Goal: Task Accomplishment & Management: Manage account settings

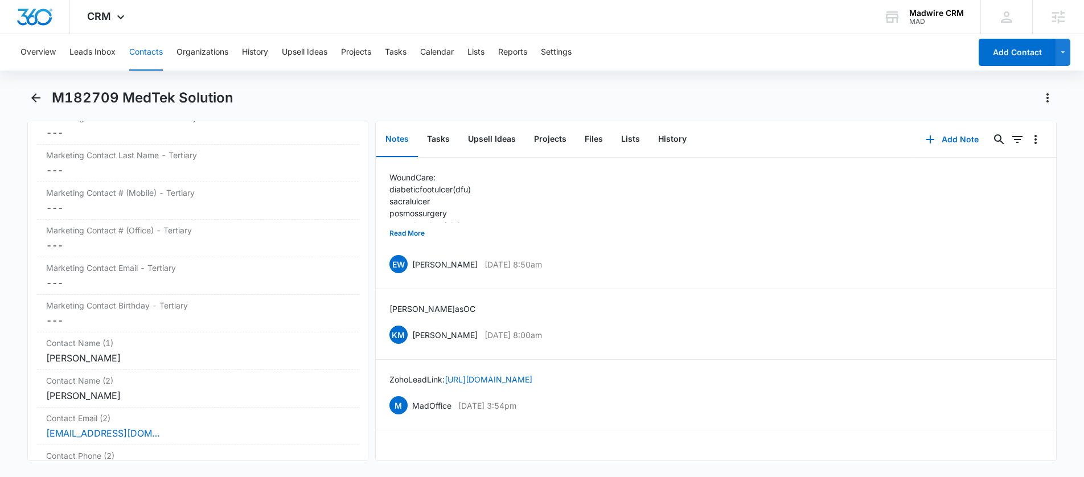
scroll to position [4233, 0]
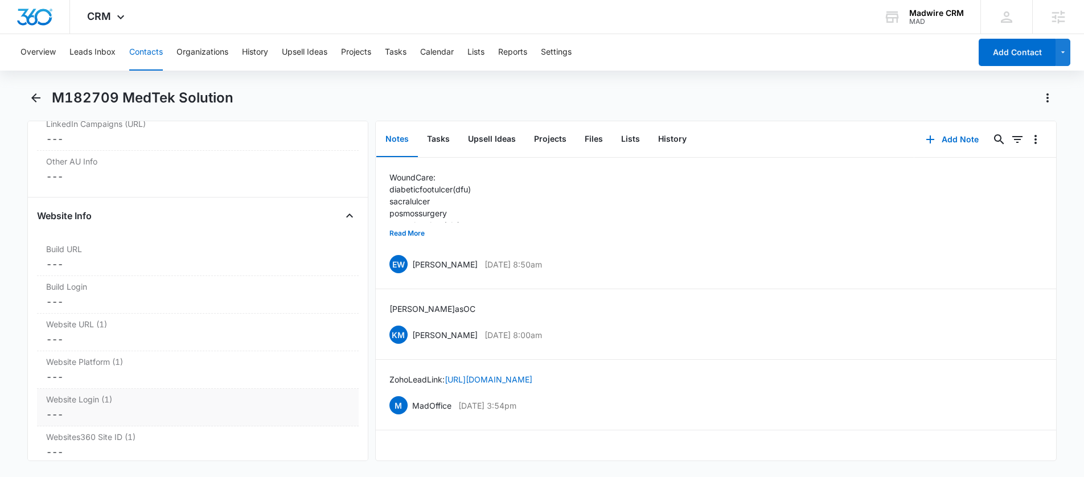
click at [247, 412] on div "---" at bounding box center [197, 415] width 303 height 14
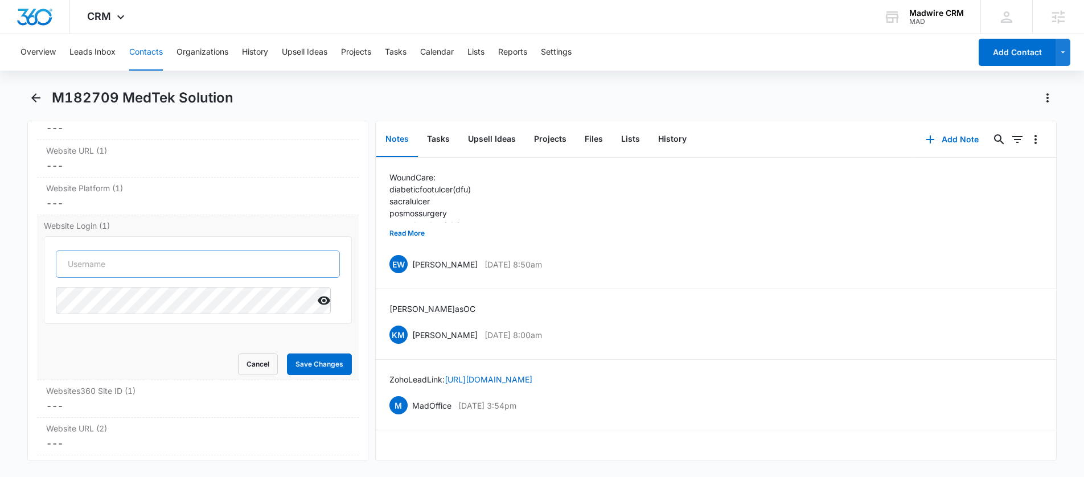
scroll to position [4428, 0]
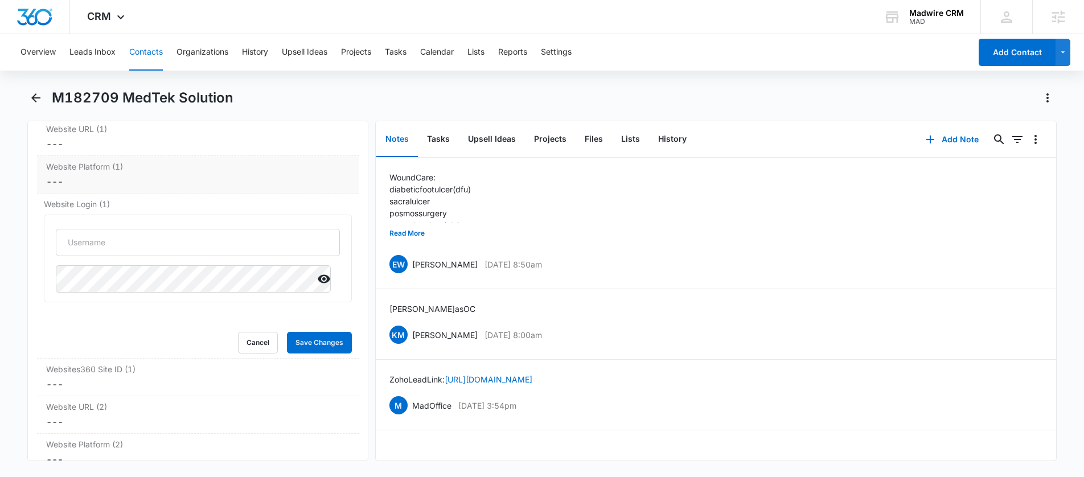
click at [225, 179] on dd "Cancel Save Changes ---" at bounding box center [197, 182] width 303 height 14
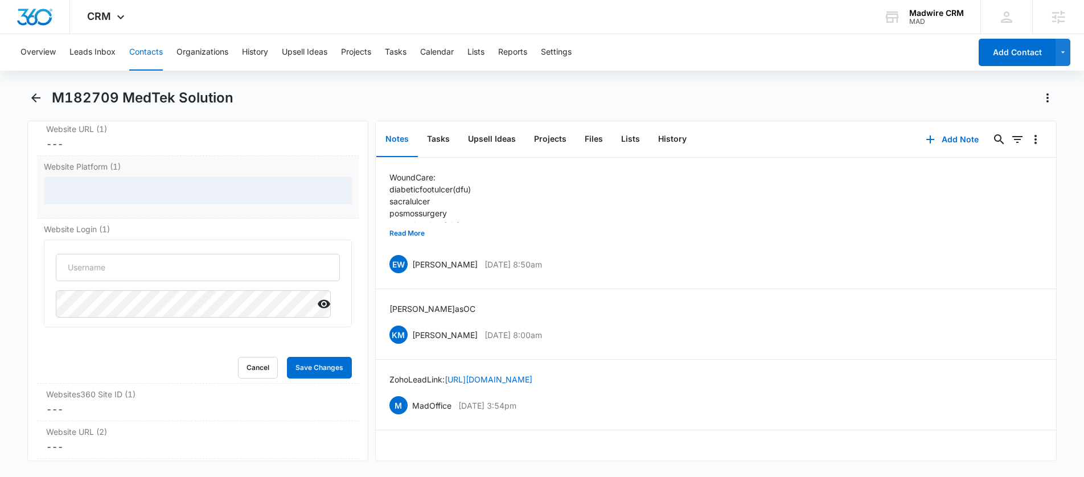
scroll to position [4453, 0]
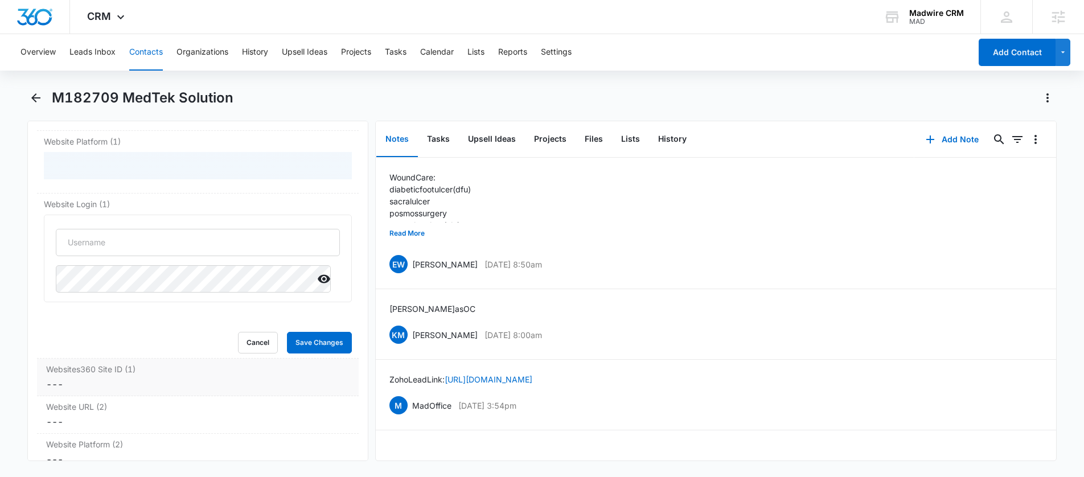
click at [146, 369] on label "Websites360 Site ID (1)" at bounding box center [197, 369] width 303 height 12
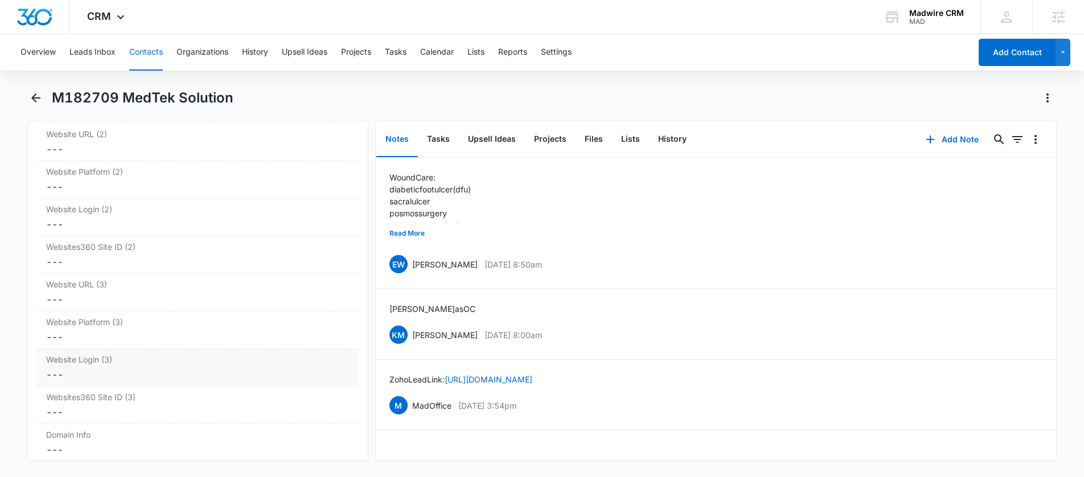
scroll to position [4886, 0]
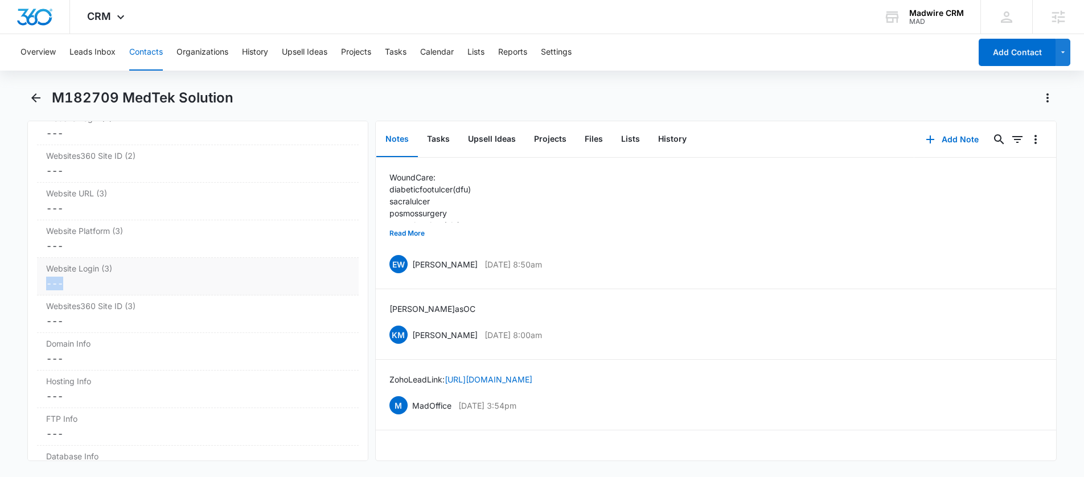
click at [162, 278] on div "Website Login (3) Cancel Save Changes ---" at bounding box center [198, 277] width 322 height 38
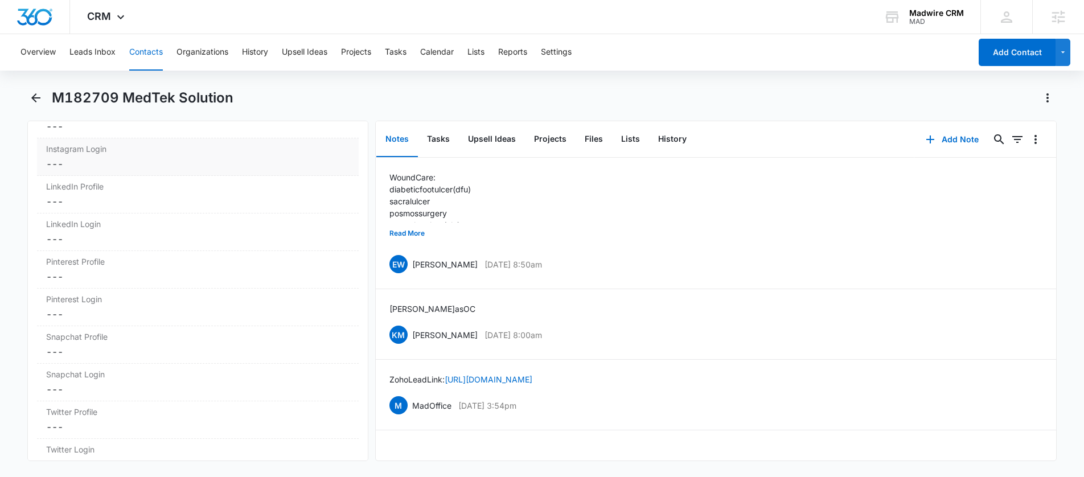
scroll to position [6599, 0]
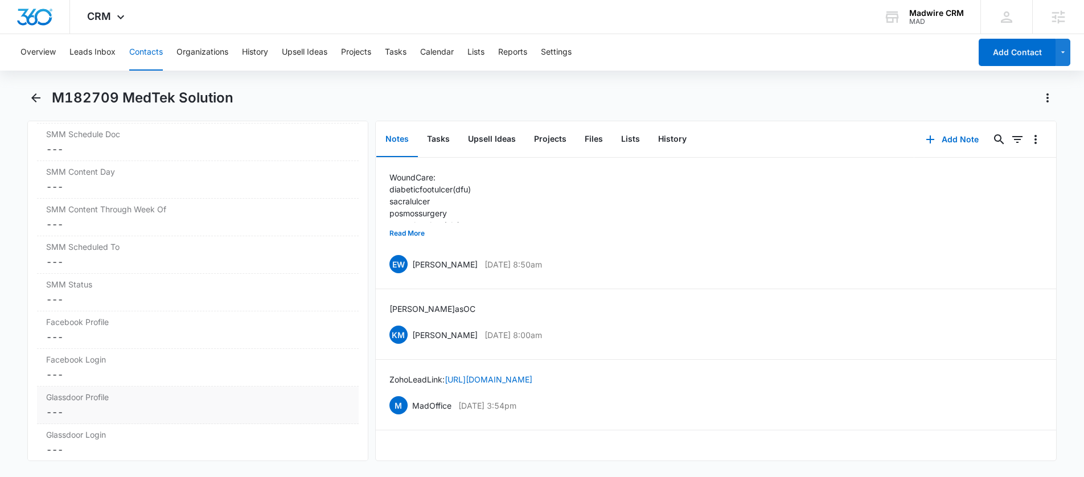
click at [152, 377] on div "---" at bounding box center [197, 375] width 303 height 14
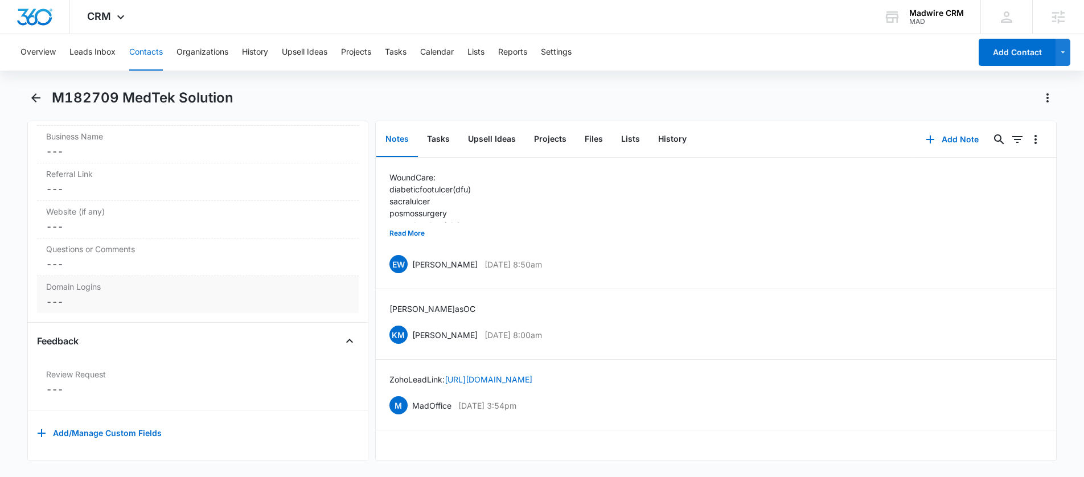
click at [176, 297] on dd "Cancel Save Changes ---" at bounding box center [197, 302] width 303 height 14
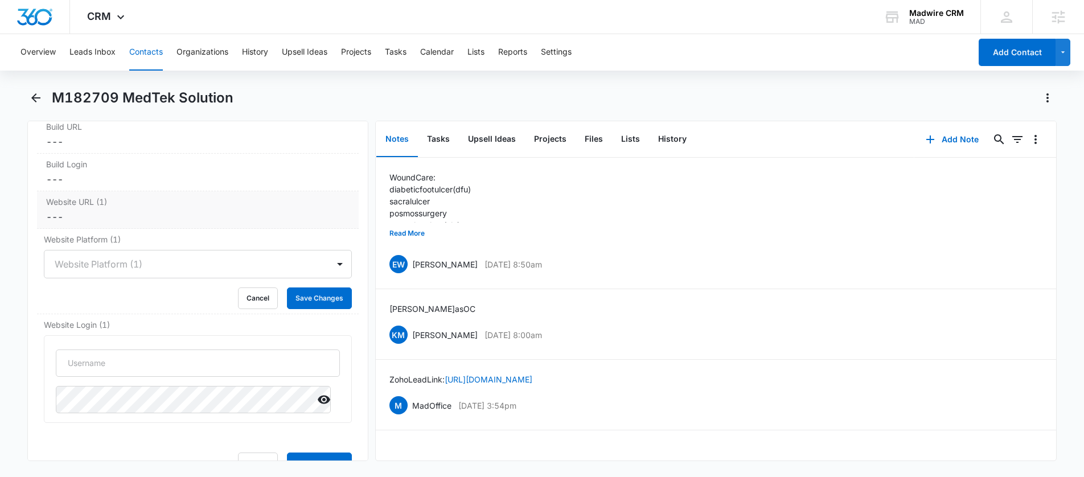
scroll to position [4319, 0]
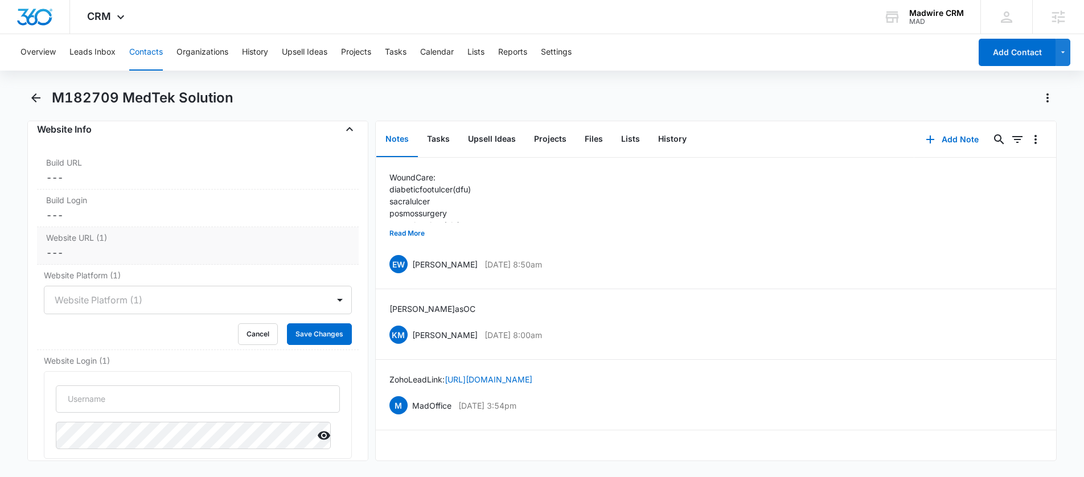
click at [153, 236] on label "Website URL (1)" at bounding box center [197, 238] width 303 height 12
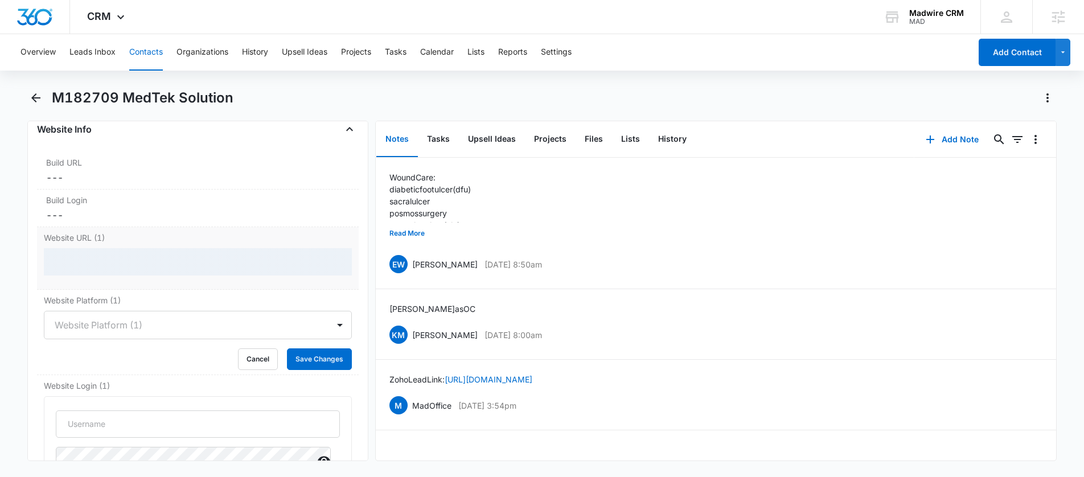
click at [155, 240] on label "Website URL (1)" at bounding box center [198, 238] width 308 height 12
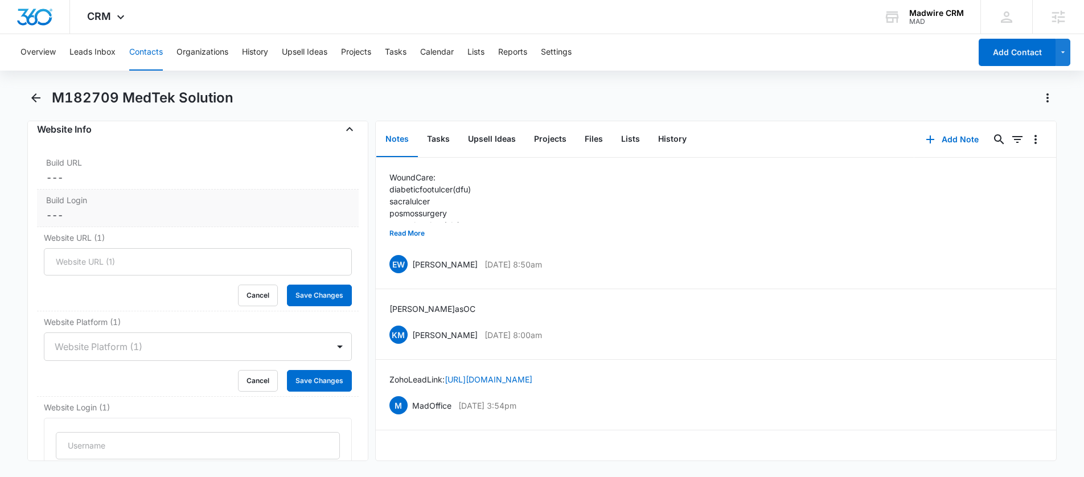
click at [173, 196] on label "Build Login" at bounding box center [197, 200] width 303 height 12
